Goal: Information Seeking & Learning: Learn about a topic

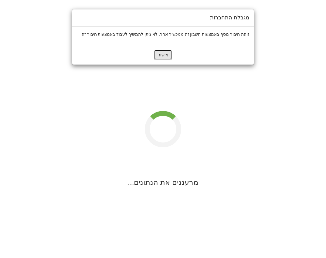
click at [166, 55] on button "אישור" at bounding box center [163, 55] width 18 height 10
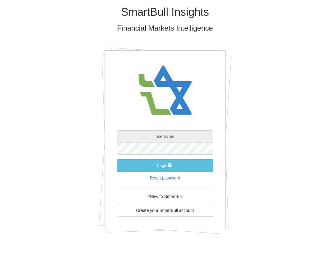
type input "[EMAIL_ADDRESS][DOMAIN_NAME]"
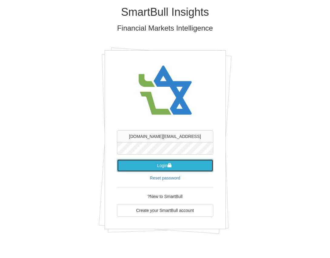
click at [182, 167] on button "Login" at bounding box center [165, 165] width 96 height 13
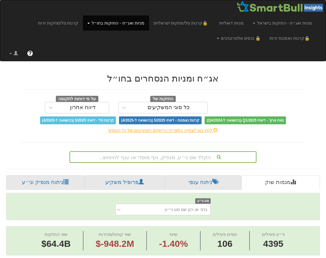
click at [169, 156] on div "הקלד שם ני״ע, מנפיק, גוף מוסדי או ענף לחיפוש..." at bounding box center [162, 157] width 187 height 12
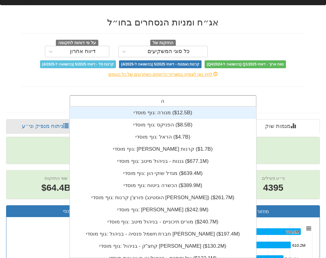
scroll to position [85, 0]
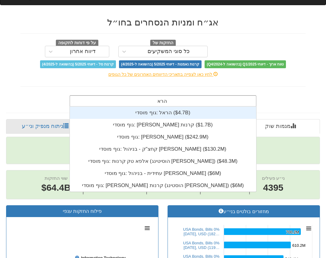
type input "הראל"
click at [178, 116] on div "גוף מוסדי: ‎הראל ‎($4.7B)‏" at bounding box center [162, 113] width 187 height 12
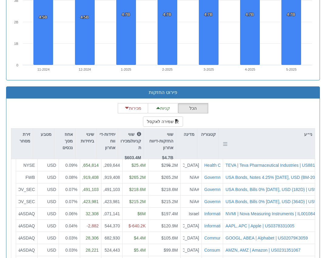
scroll to position [151, 0]
click at [306, 106] on div "הכל קניות מכירות שמירה לאקסל ני״ע קטגוריה מדינה שווי החזקות-דיווח אחרון $4.7B ש…" at bounding box center [163, 223] width 304 height 241
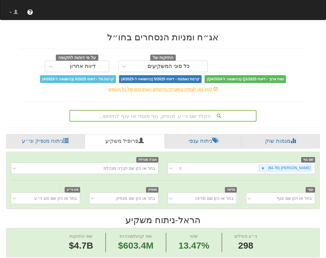
scroll to position [0, 0]
